Goal: Entertainment & Leisure: Consume media (video, audio)

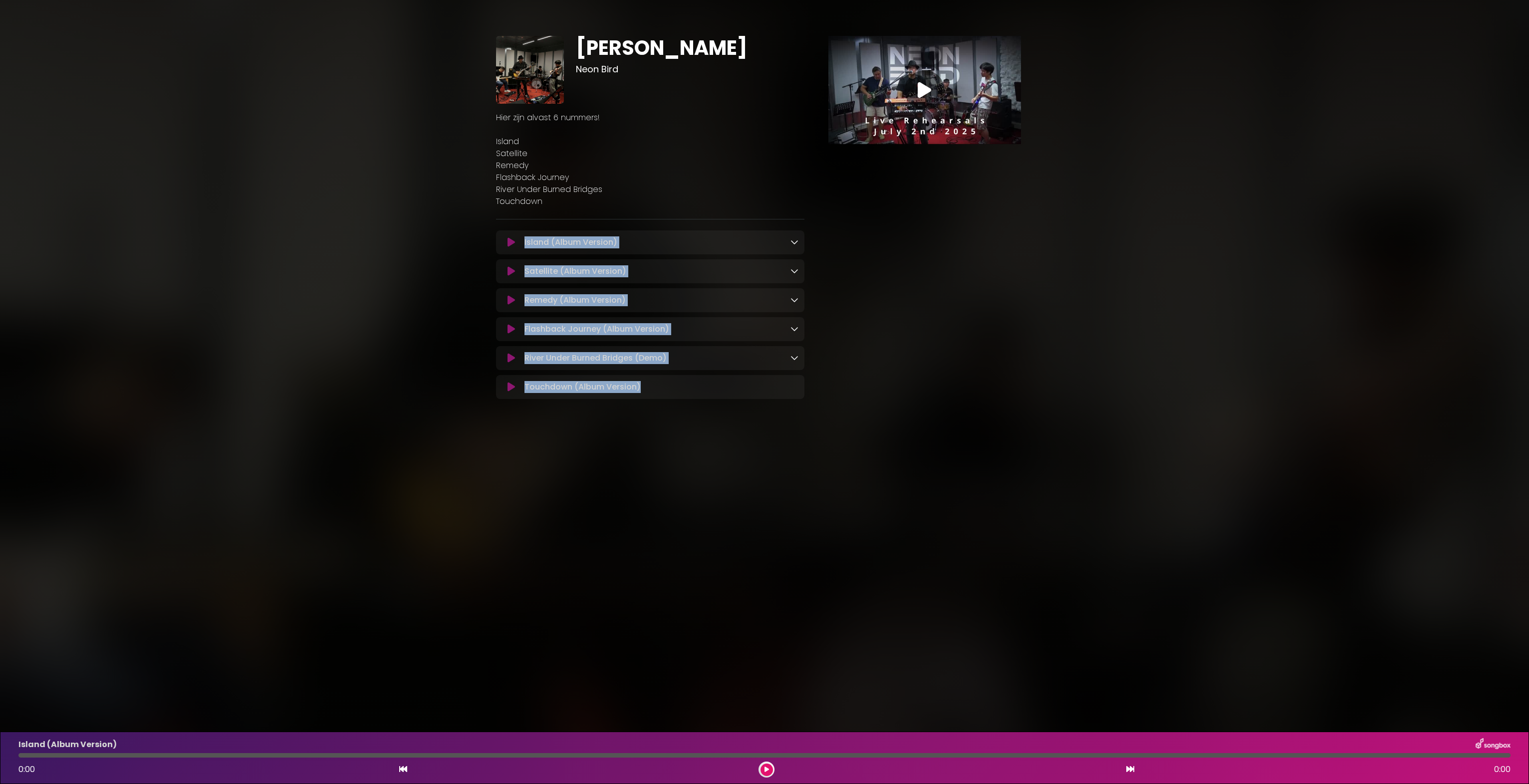
drag, startPoint x: 680, startPoint y: 389, endPoint x: 515, endPoint y: 247, distance: 217.7
click at [515, 247] on div "Island (Album Version) Loading Track... Name" at bounding box center [650, 315] width 309 height 169
copy div "Island (Album Version) Loading Track... Your Feedback Name Email Comment The pa…"
click at [607, 354] on p "River Under Burned Bridges (Demo) Loading Track..." at bounding box center [596, 358] width 142 height 12
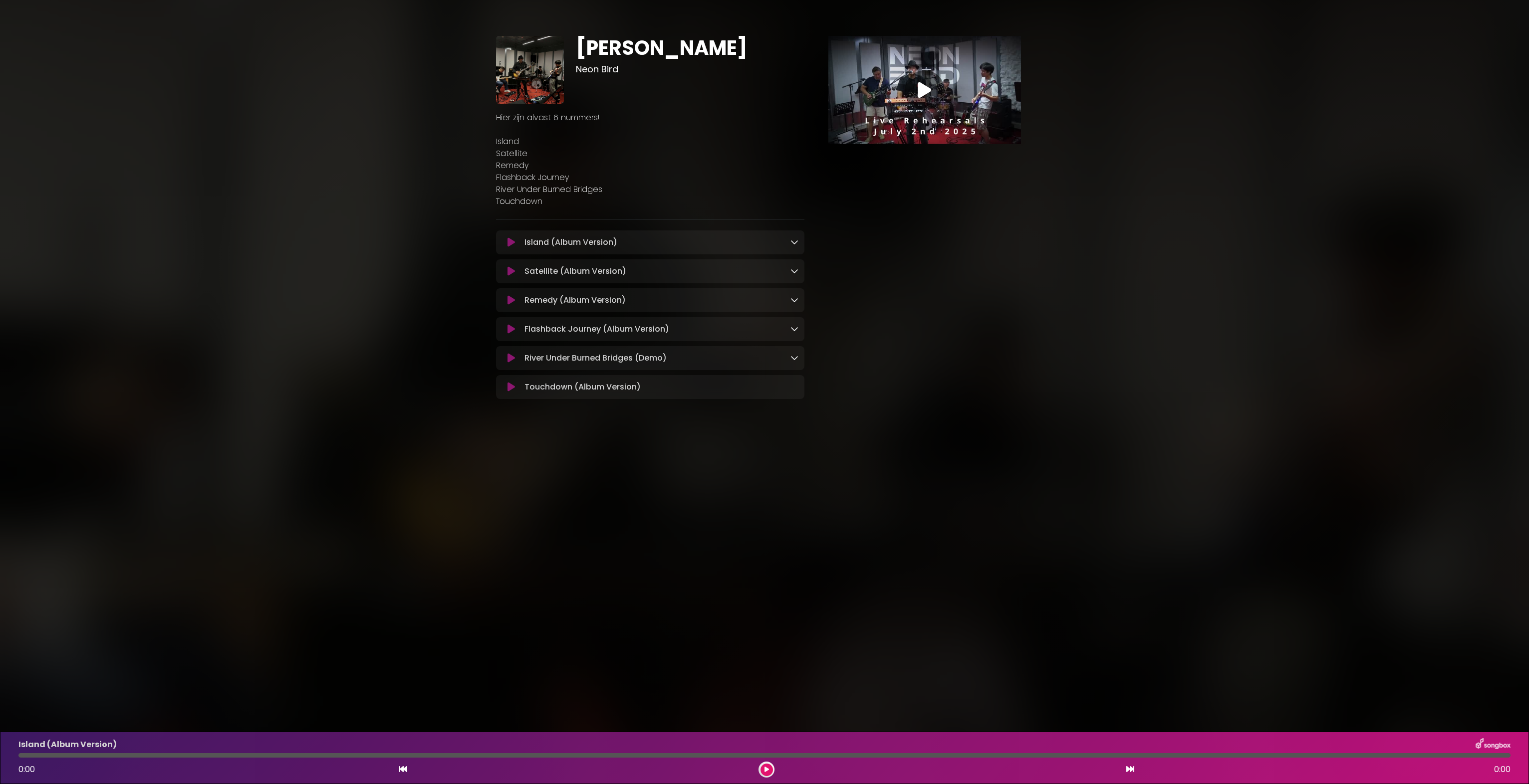
click at [795, 358] on icon at bounding box center [794, 357] width 8 height 8
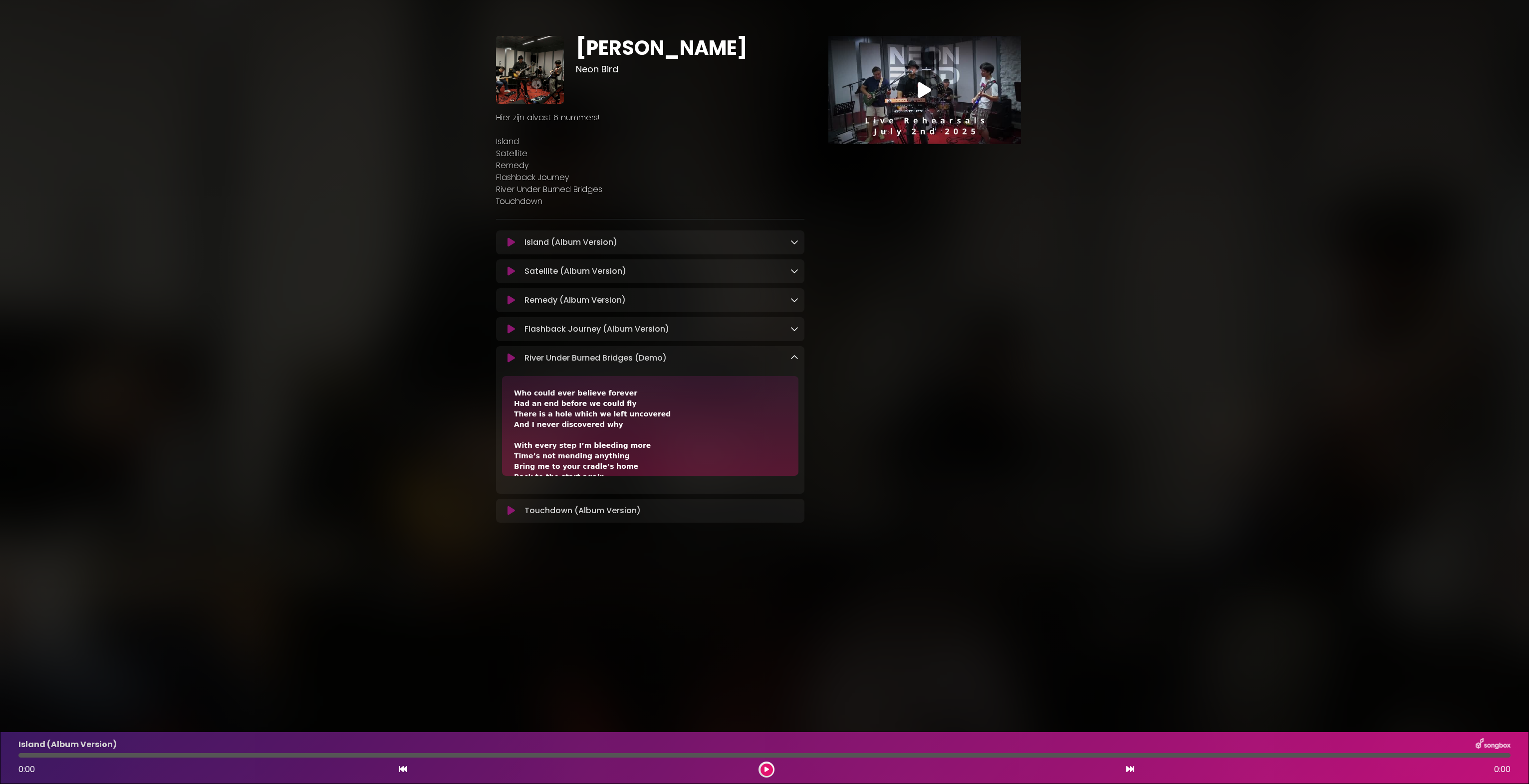
click at [508, 359] on icon at bounding box center [511, 358] width 7 height 10
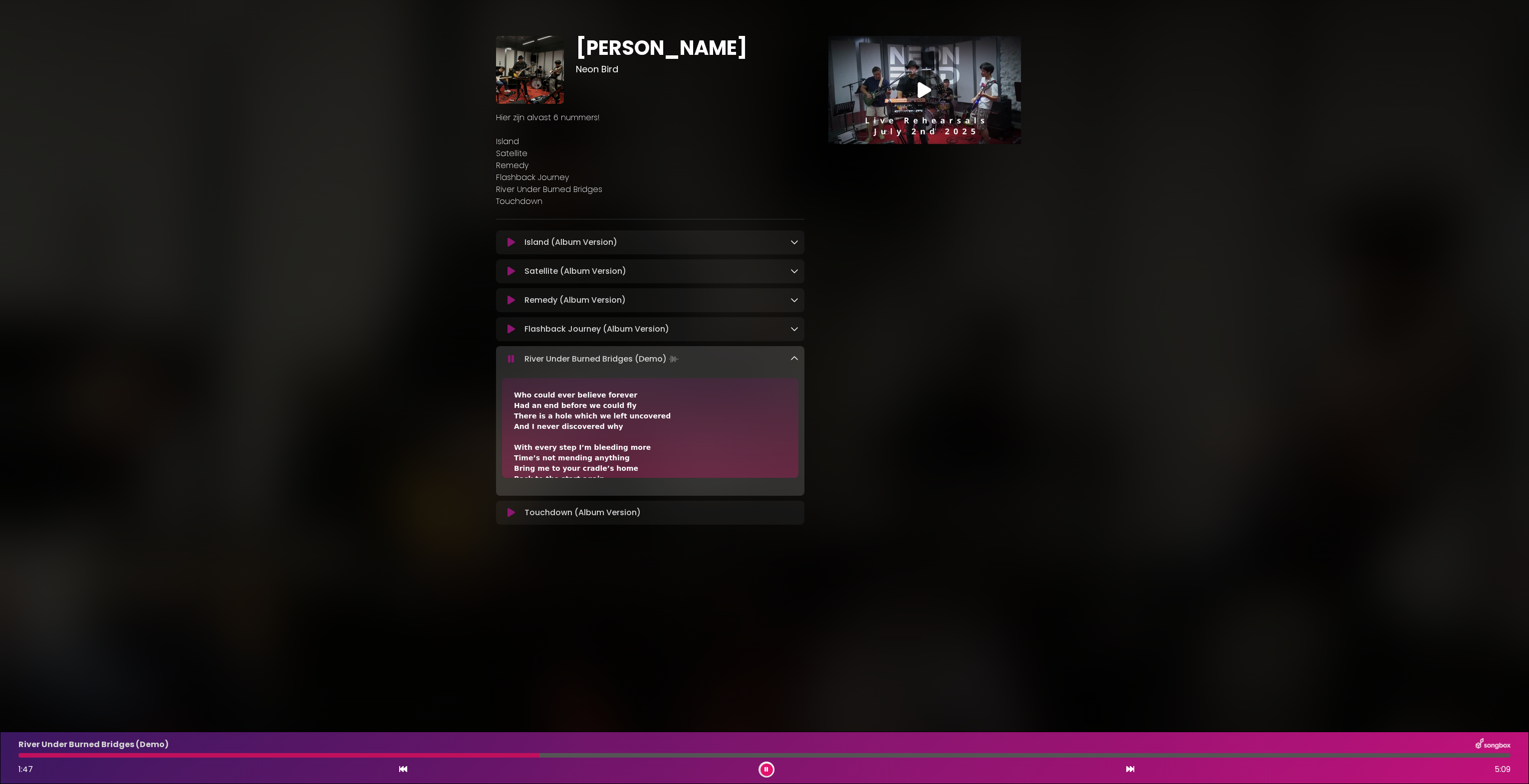
click at [631, 244] on div "Island (Album Version) Loading Track..." at bounding box center [659, 242] width 277 height 12
click at [573, 303] on p "Remedy (Album Version) Loading Track..." at bounding box center [576, 300] width 102 height 12
click at [513, 300] on icon at bounding box center [511, 300] width 7 height 10
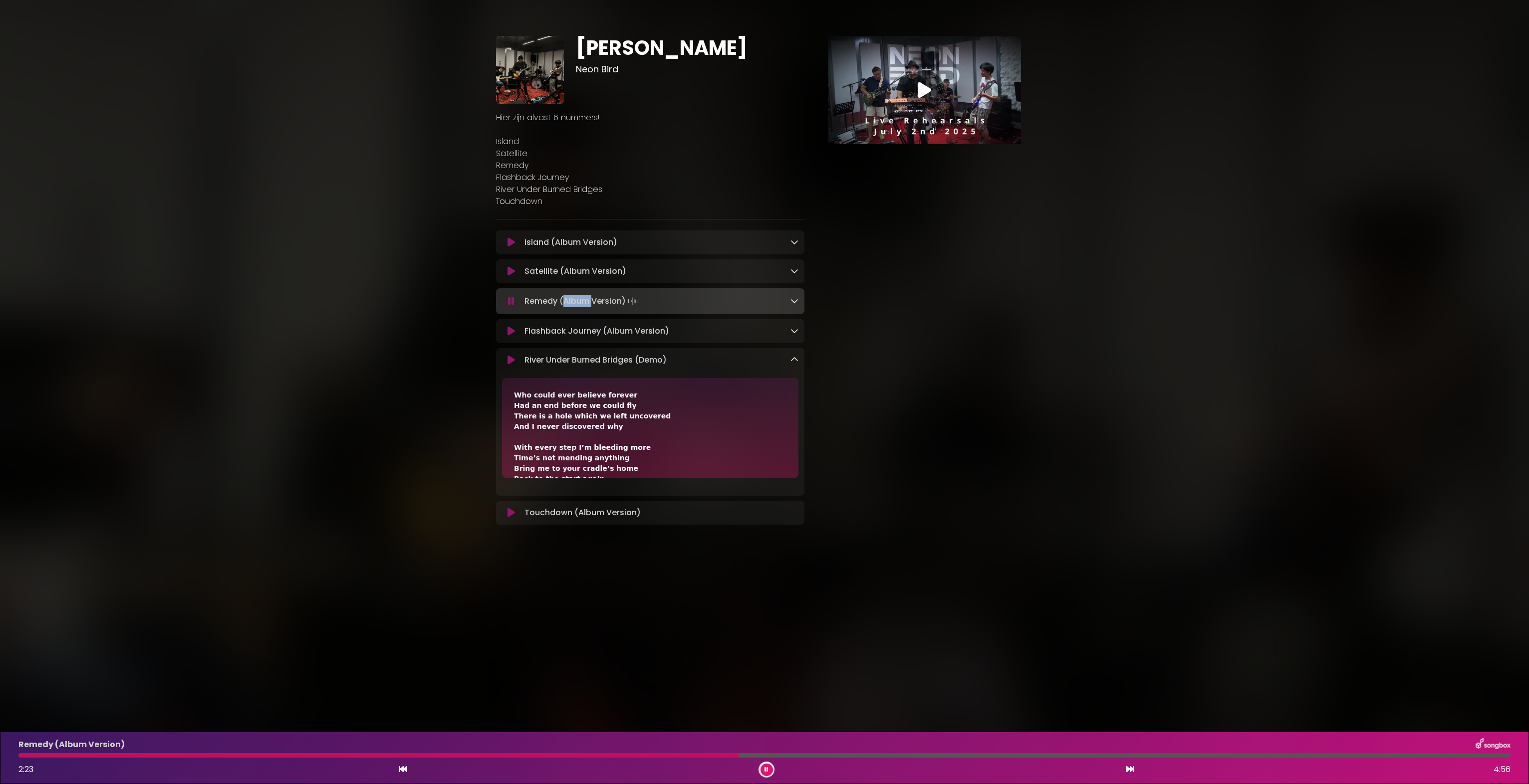
click at [772, 770] on button at bounding box center [766, 770] width 13 height 13
click at [771, 769] on button at bounding box center [766, 770] width 13 height 13
click at [769, 772] on button at bounding box center [766, 770] width 13 height 13
